Goal: Entertainment & Leisure: Consume media (video, audio)

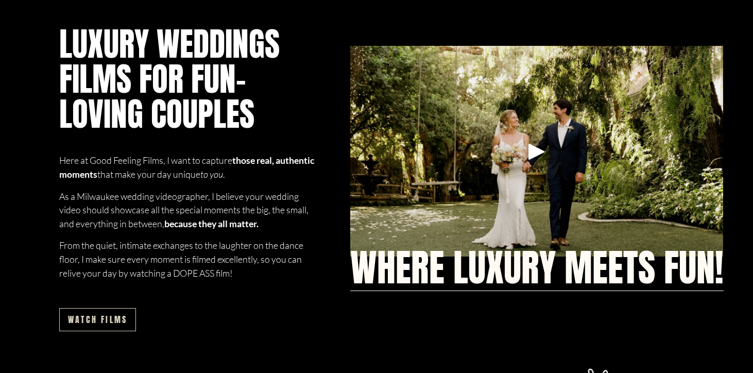
scroll to position [617, 0]
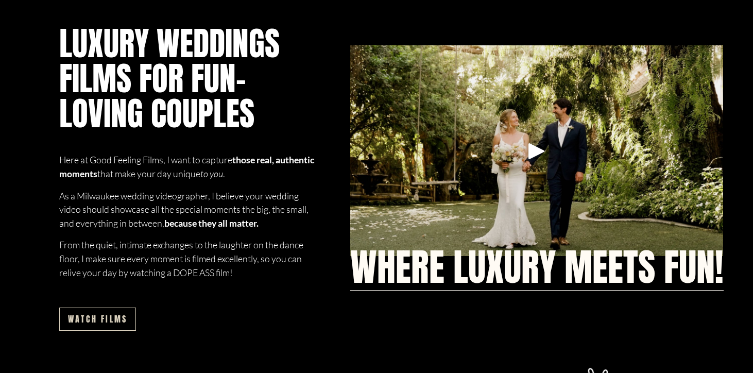
click at [538, 149] on div "Play" at bounding box center [537, 151] width 25 height 25
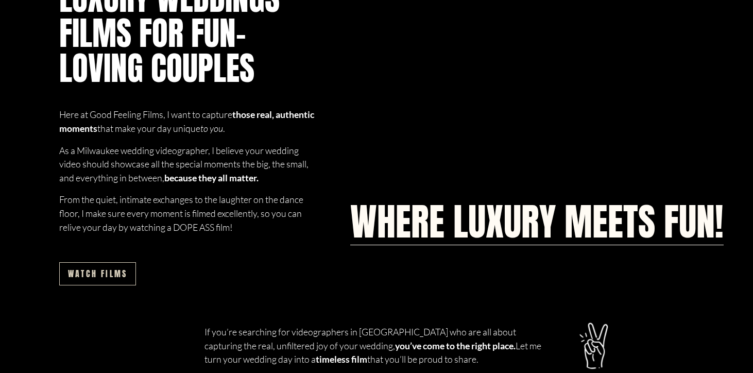
scroll to position [666, 0]
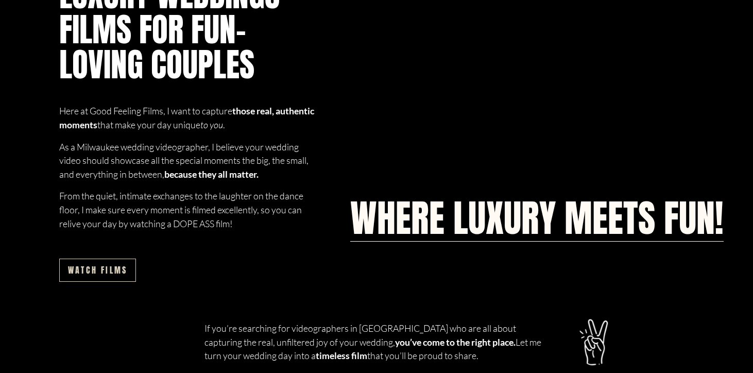
click at [125, 274] on link "Watch films" at bounding box center [97, 270] width 77 height 23
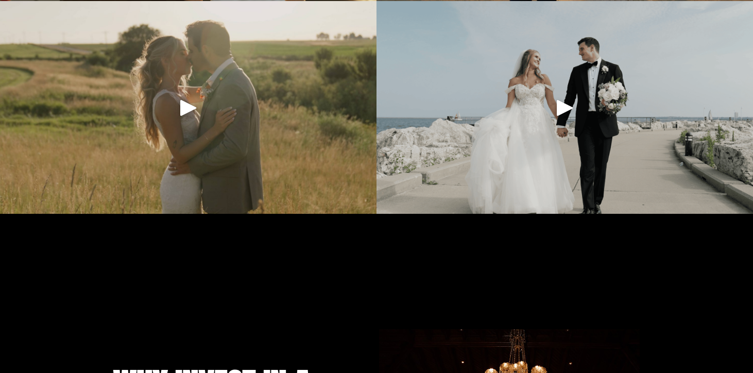
scroll to position [1360, 0]
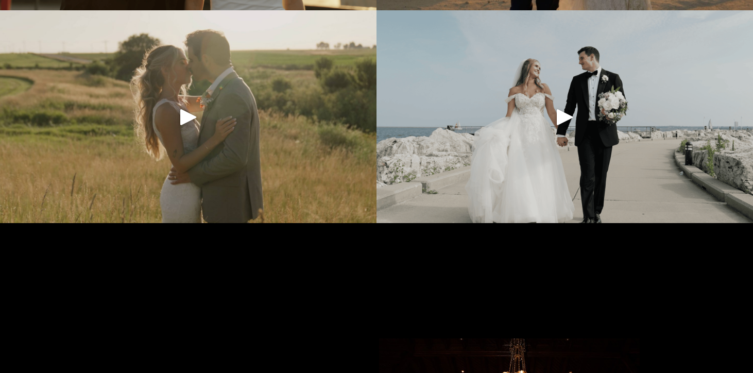
click at [199, 126] on div "Play" at bounding box center [188, 117] width 25 height 25
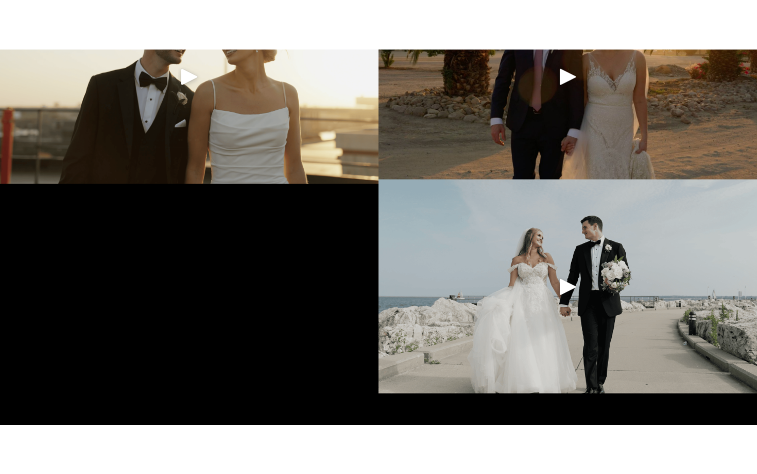
scroll to position [1229, 0]
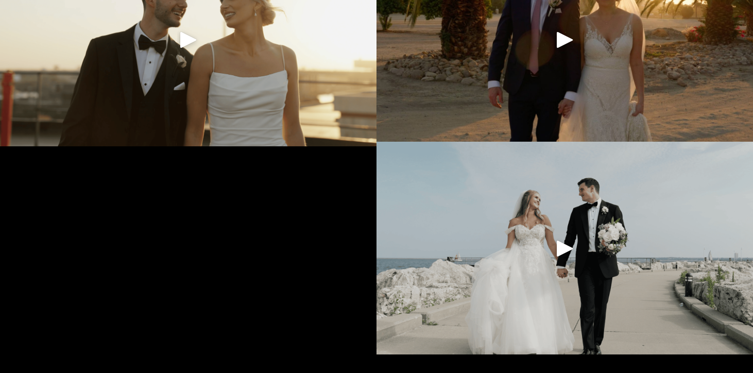
click at [570, 213] on div at bounding box center [565, 248] width 377 height 213
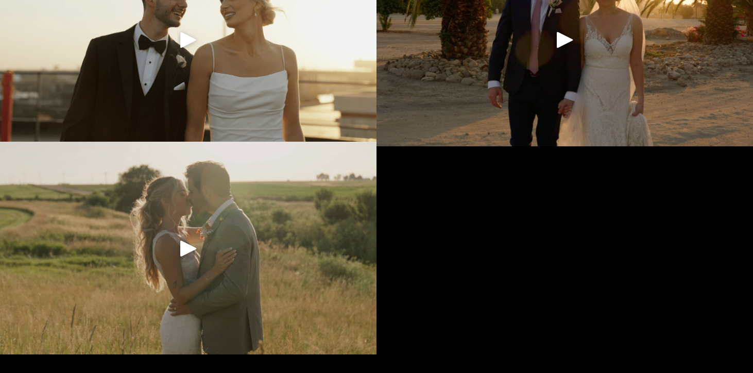
click at [207, 246] on div at bounding box center [188, 248] width 377 height 213
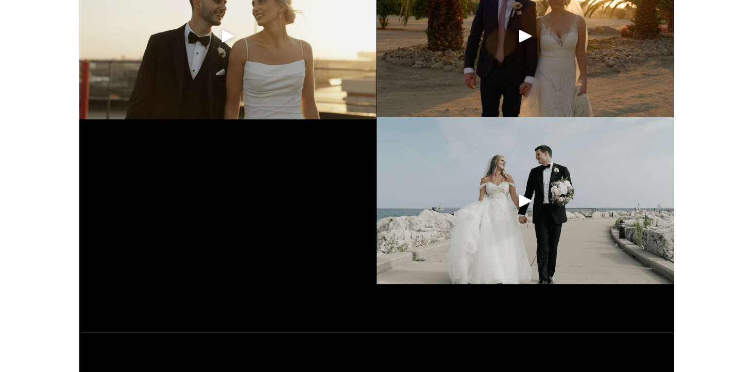
scroll to position [1228, 0]
